Goal: Task Accomplishment & Management: Manage account settings

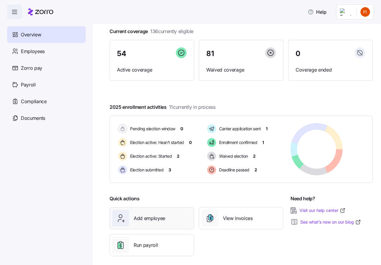
scroll to position [40, 0]
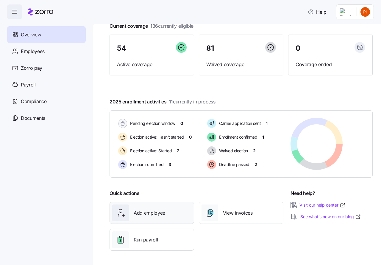
click at [141, 213] on span "Add employee" at bounding box center [150, 212] width 32 height 7
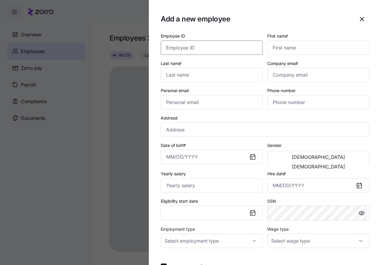
click at [172, 47] on input "Employee ID" at bounding box center [212, 47] width 102 height 14
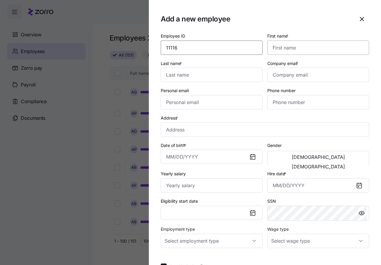
type input "11116"
click at [276, 44] on input "First name *" at bounding box center [318, 47] width 102 height 14
type input "Kathryn"
click at [185, 78] on input "Last name *" at bounding box center [212, 75] width 102 height 14
type input "Bland"
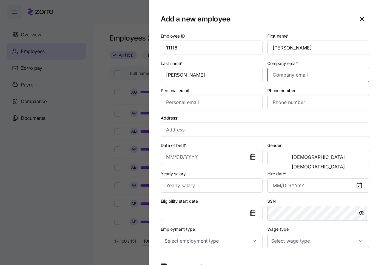
click at [282, 76] on input "Company email *" at bounding box center [318, 75] width 102 height 14
type input "blandk4115@comcast.com"
click at [188, 107] on input "Personal email" at bounding box center [212, 102] width 102 height 14
type input "balndk4115@comcast.com"
click at [270, 99] on input "Phone number" at bounding box center [318, 102] width 102 height 14
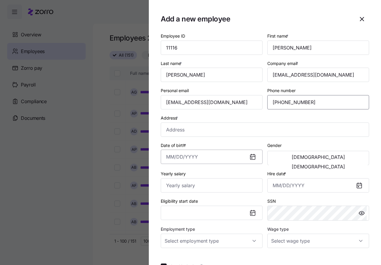
type input "(765) 748-0424"
click at [181, 158] on input "Date of birth *" at bounding box center [212, 156] width 102 height 14
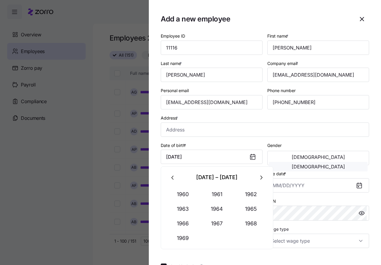
type input "July 15, 1961"
click at [338, 164] on span "Female" at bounding box center [318, 166] width 53 height 5
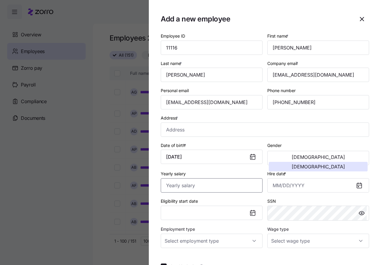
click at [173, 185] on input "Yearly salary" at bounding box center [212, 185] width 102 height 14
type input "$31,200"
click at [231, 199] on div "Eligibility start date" at bounding box center [212, 208] width 102 height 23
click at [280, 185] on input "Hire date *" at bounding box center [318, 185] width 102 height 14
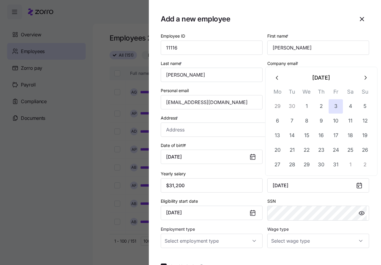
type input "October 3, 2025"
click at [317, 196] on div "SSN" at bounding box center [318, 209] width 107 height 28
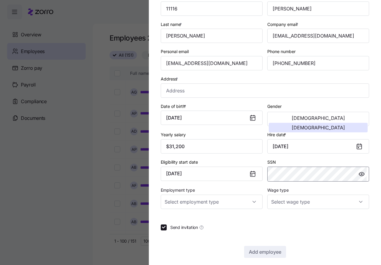
scroll to position [44, 0]
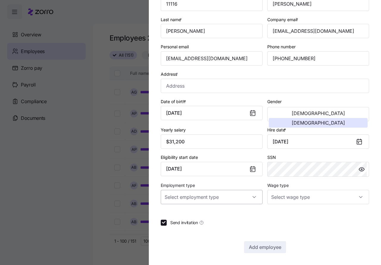
click at [215, 197] on input "Employment type" at bounding box center [212, 197] width 102 height 14
click at [179, 215] on span "Full Time" at bounding box center [176, 215] width 17 height 7
type input "Full Time"
click at [278, 197] on input "Wage type" at bounding box center [318, 197] width 102 height 14
click at [280, 229] on span "Hourly" at bounding box center [278, 227] width 13 height 7
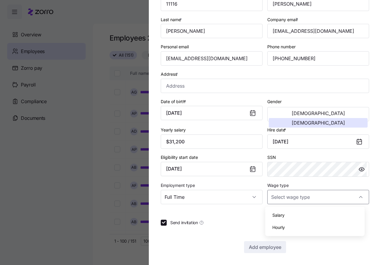
type input "Hourly"
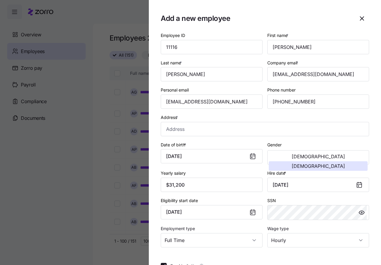
scroll to position [0, 0]
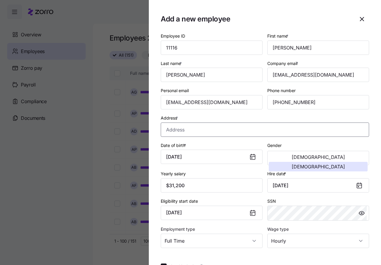
click at [172, 130] on input "Address *" at bounding box center [265, 129] width 208 height 14
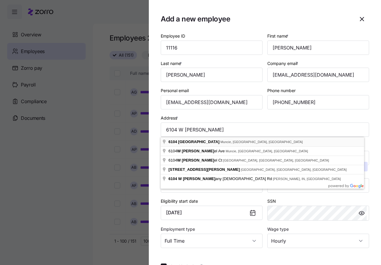
type input "6104 W Bethel Ave, Muncie, IN 47304, USA"
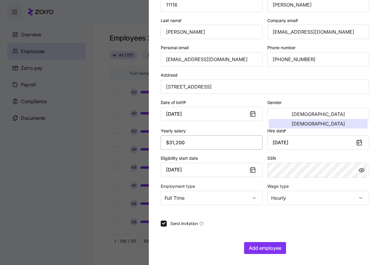
scroll to position [44, 0]
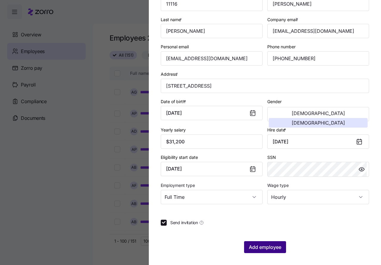
click at [253, 246] on span "Add employee" at bounding box center [265, 246] width 32 height 7
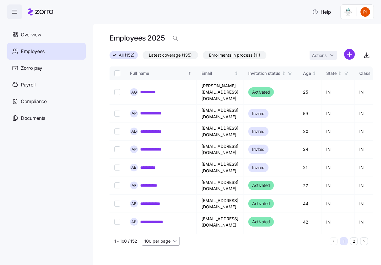
click at [176, 240] on input "100 per page" at bounding box center [161, 240] width 38 height 9
click at [156, 225] on span "150 per page" at bounding box center [159, 227] width 26 height 7
type input "150 per page"
click at [210, 252] on div "**********" at bounding box center [237, 144] width 288 height 242
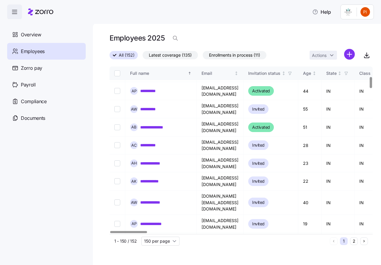
scroll to position [156, 0]
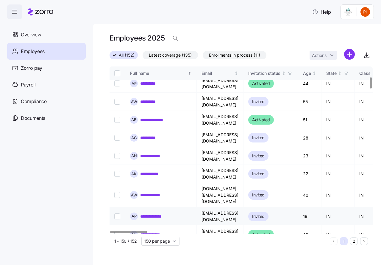
click at [154, 213] on link "**********" at bounding box center [156, 216] width 32 height 6
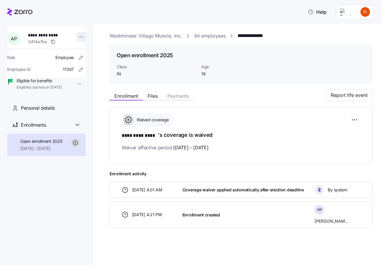
click at [78, 35] on html "**********" at bounding box center [190, 130] width 381 height 261
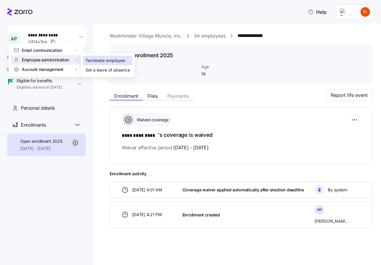
click at [91, 59] on div "Terminate employee" at bounding box center [105, 60] width 40 height 7
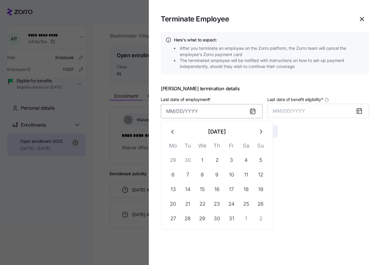
click at [166, 113] on input "Last date of employment *" at bounding box center [212, 111] width 102 height 14
type input "October 10, 2025"
click at [276, 108] on span "MM/DD/YYYY" at bounding box center [289, 111] width 32 height 6
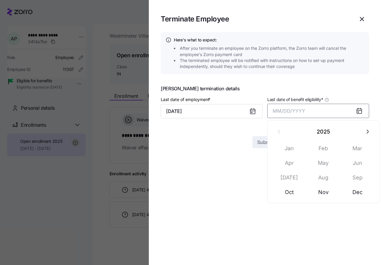
click at [283, 111] on span "MM/DD/YYYY" at bounding box center [289, 111] width 32 height 6
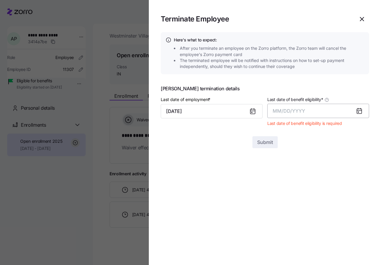
click at [279, 110] on span "MM/DD/YYYY" at bounding box center [289, 111] width 32 height 6
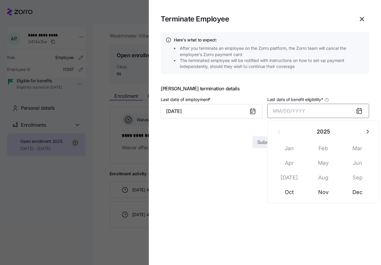
click at [280, 110] on span "MM/DD/YYYY" at bounding box center [289, 111] width 32 height 6
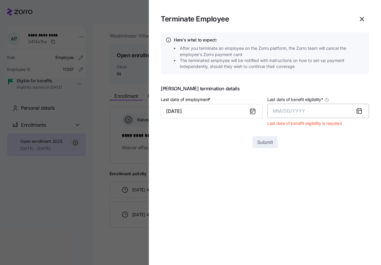
click at [275, 112] on span "MM/DD/YYYY" at bounding box center [289, 111] width 32 height 6
click at [360, 110] on icon at bounding box center [359, 110] width 5 height 0
click at [285, 108] on span "MM/DD/YYYY" at bounding box center [289, 111] width 32 height 6
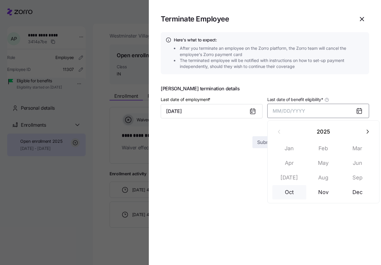
click at [287, 193] on button "Oct" at bounding box center [289, 192] width 34 height 14
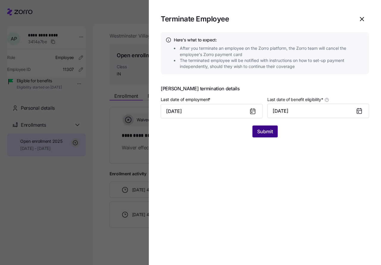
click at [262, 132] on span "Submit" at bounding box center [265, 131] width 16 height 7
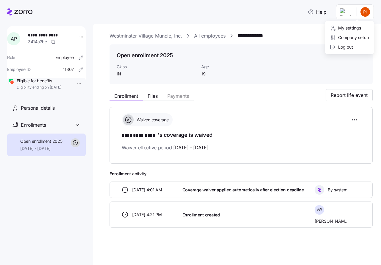
click at [362, 11] on html "**********" at bounding box center [190, 130] width 381 height 261
click at [348, 45] on div "Log out" at bounding box center [341, 47] width 23 height 7
